Goal: Go to known website: Access a specific website the user already knows

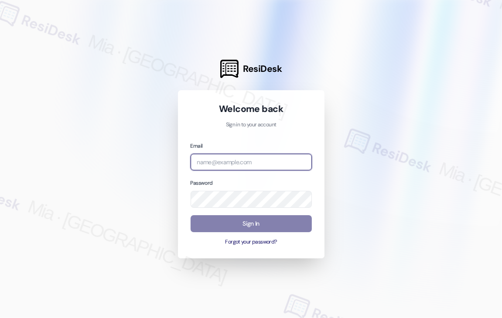
click at [278, 163] on input "email" at bounding box center [251, 162] width 121 height 17
type input "mia.caampued@theresidesk.com"
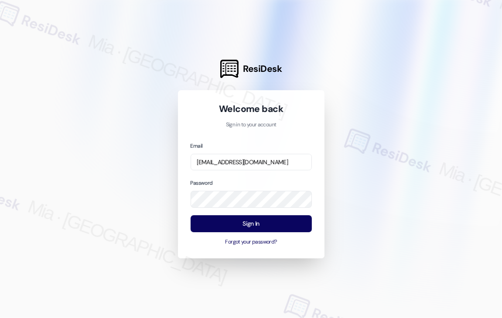
click at [197, 249] on div "Welcome back Sign in to your account Email mia.caampued@theresidesk.com Passwor…" at bounding box center [251, 174] width 147 height 168
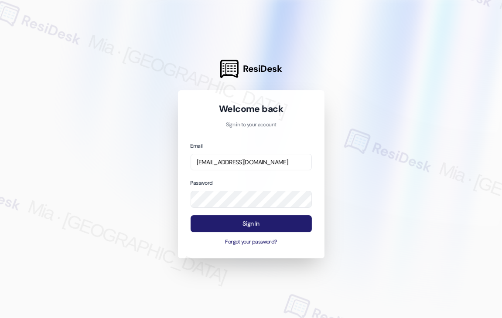
click at [215, 223] on button "Sign In" at bounding box center [251, 223] width 121 height 17
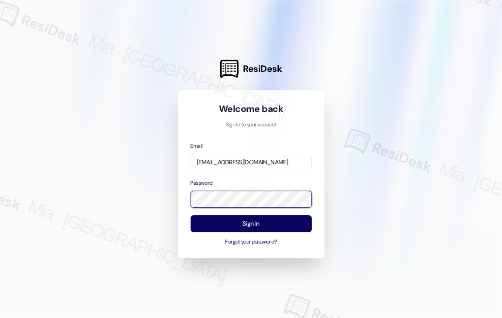
click at [150, 201] on div "ResiDesk Welcome back Sign in to your account Email mia.caampued@theresidesk.co…" at bounding box center [251, 159] width 502 height 318
